Goal: Task Accomplishment & Management: Use online tool/utility

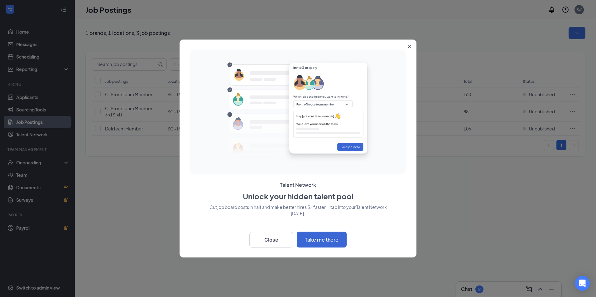
click at [410, 45] on icon "Close" at bounding box center [410, 47] width 4 height 4
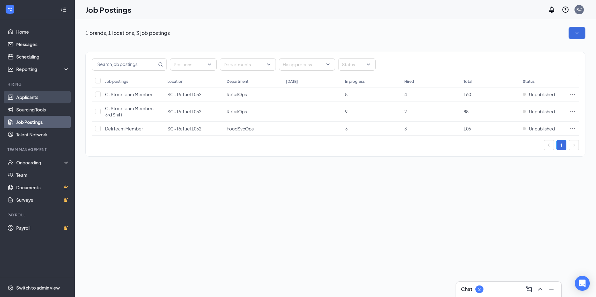
click at [39, 100] on link "Applicants" at bounding box center [42, 97] width 53 height 12
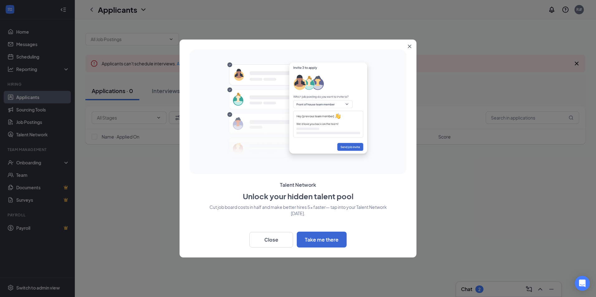
click at [409, 43] on button "Close" at bounding box center [410, 45] width 11 height 11
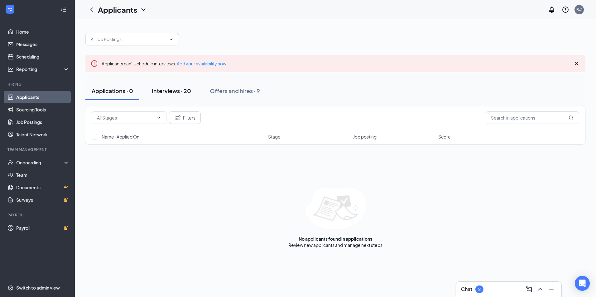
click at [183, 88] on div "Interviews · 20" at bounding box center [171, 91] width 39 height 8
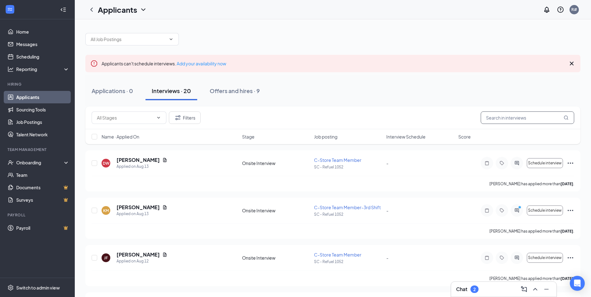
click at [519, 119] on input "text" at bounding box center [527, 118] width 93 height 12
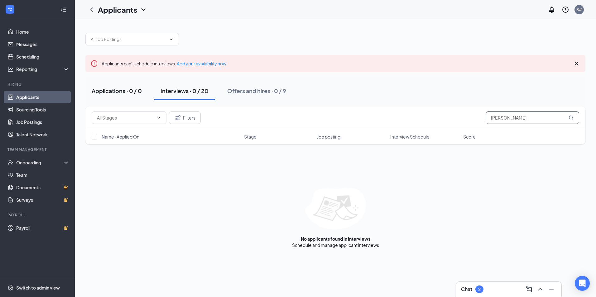
type input "[PERSON_NAME]"
click at [112, 92] on div "Applications · 0 / 0" at bounding box center [117, 91] width 50 height 8
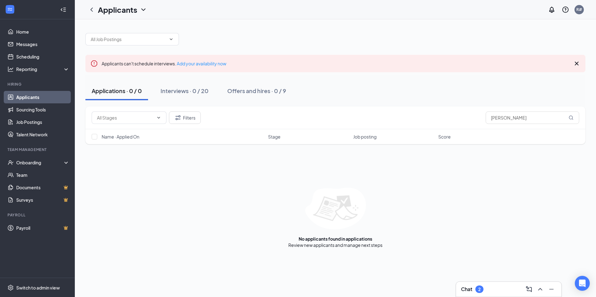
click at [576, 66] on icon "Cross" at bounding box center [576, 63] width 7 height 7
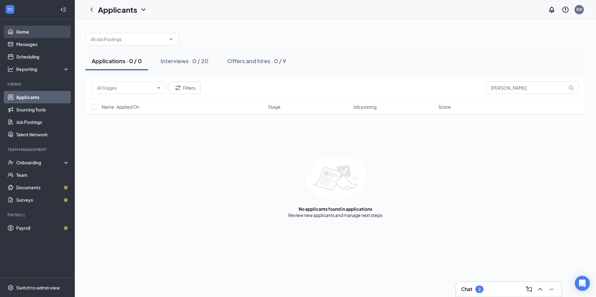
click at [25, 35] on link "Home" at bounding box center [42, 32] width 53 height 12
